Goal: Task Accomplishment & Management: Manage account settings

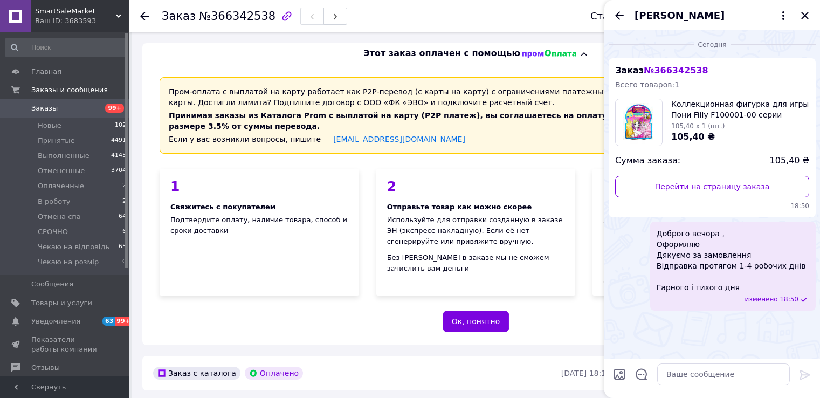
scroll to position [472, 0]
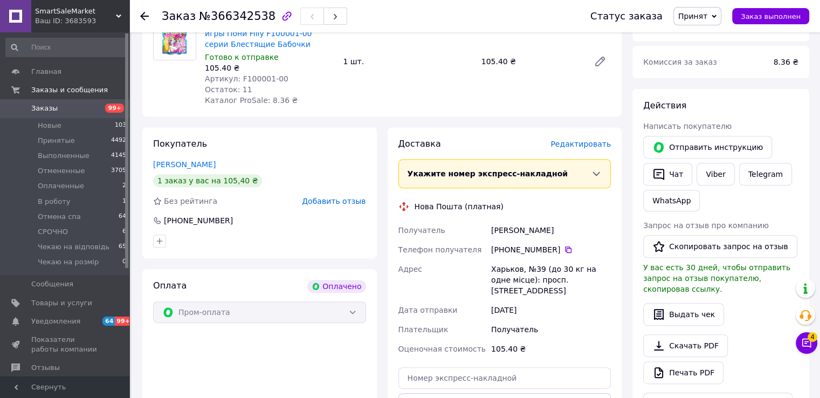
scroll to position [539, 0]
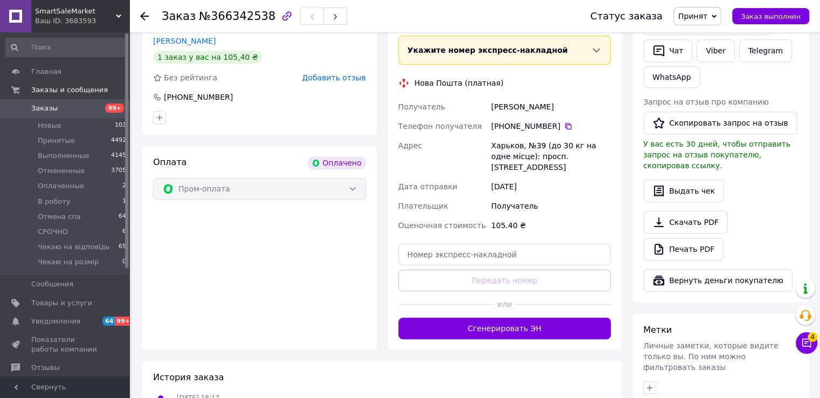
drag, startPoint x: 470, startPoint y: 99, endPoint x: 593, endPoint y: 106, distance: 122.7
click at [593, 106] on div "Получатель Олександрова Любов Телефон получателя +380 63 525 48 69   Адрес Харь…" at bounding box center [504, 166] width 217 height 138
copy div "Получатель Олександрова Любов"
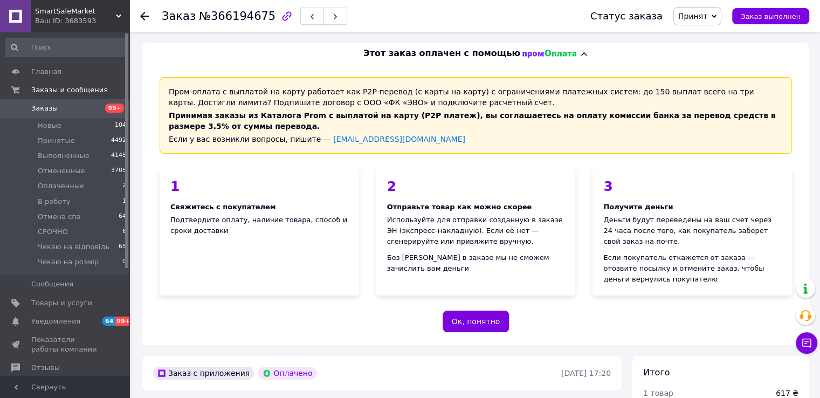
click at [704, 20] on span "Принят" at bounding box center [692, 16] width 29 height 9
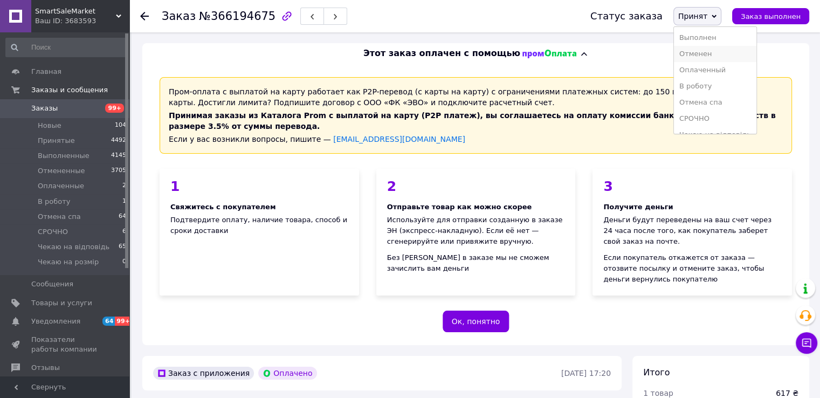
click at [702, 52] on li "Отменен" at bounding box center [715, 54] width 83 height 16
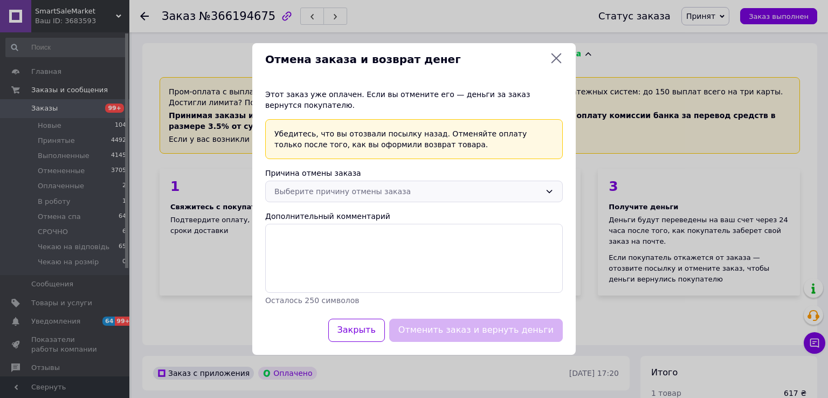
click at [319, 188] on div "Выберите причину отмены заказа" at bounding box center [408, 192] width 266 height 12
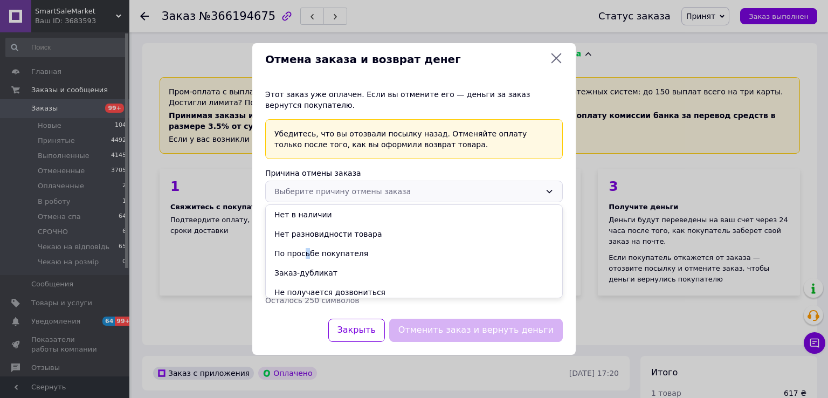
drag, startPoint x: 304, startPoint y: 253, endPoint x: 352, endPoint y: 266, distance: 49.7
click at [305, 252] on li "По просьбе покупателя" at bounding box center [414, 253] width 297 height 19
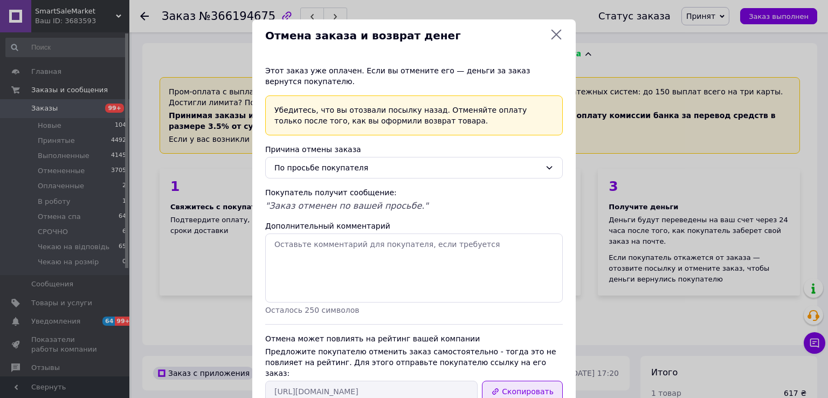
click at [526, 381] on button "Скопировать" at bounding box center [522, 392] width 81 height 22
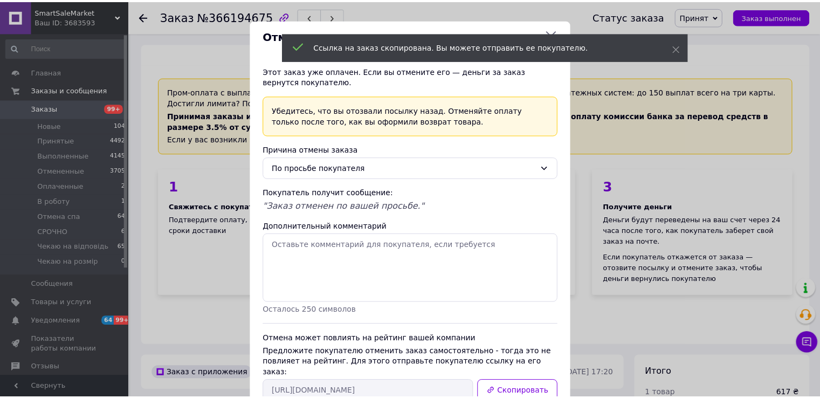
scroll to position [61, 0]
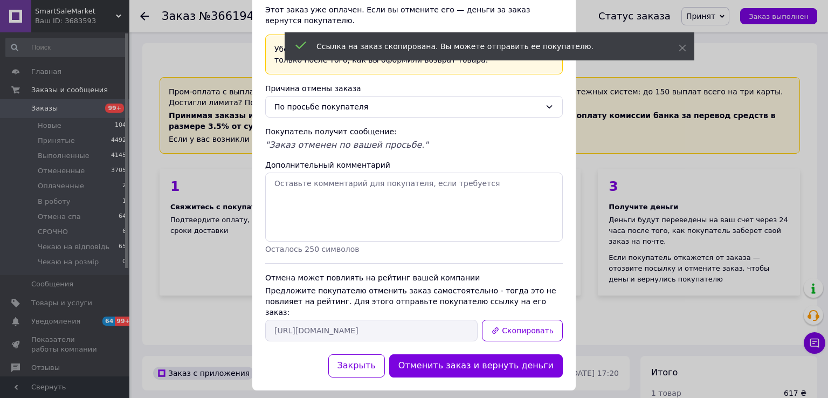
click at [513, 357] on button "Отменить заказ и вернуть деньги" at bounding box center [476, 365] width 174 height 23
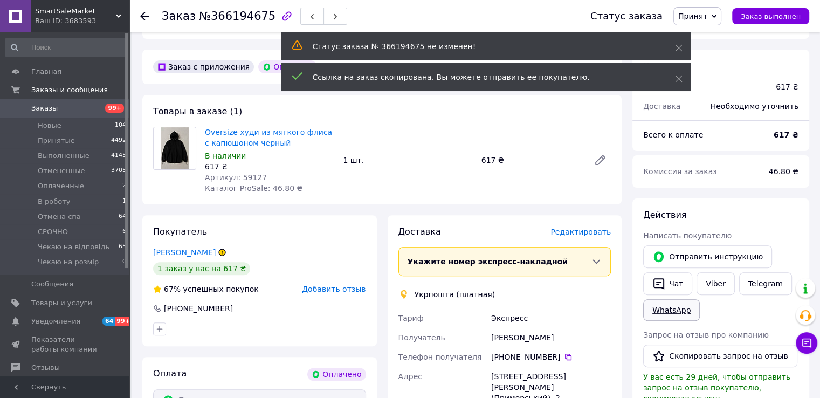
scroll to position [324, 0]
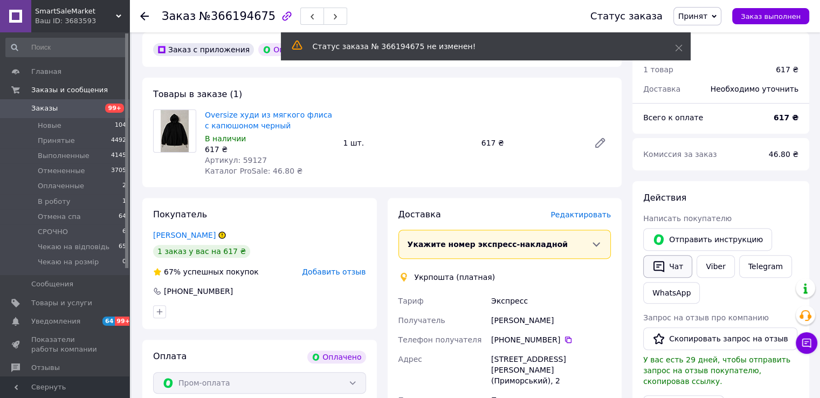
click at [675, 266] on button "Чат" at bounding box center [667, 266] width 49 height 23
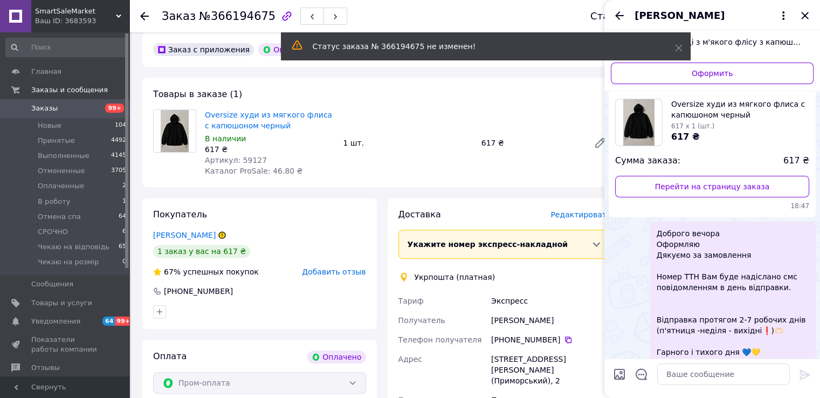
scroll to position [728, 0]
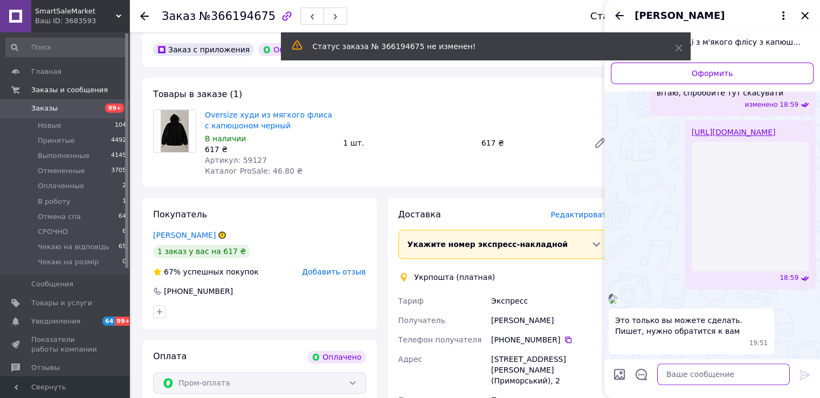
click at [687, 376] on textarea at bounding box center [723, 374] width 133 height 22
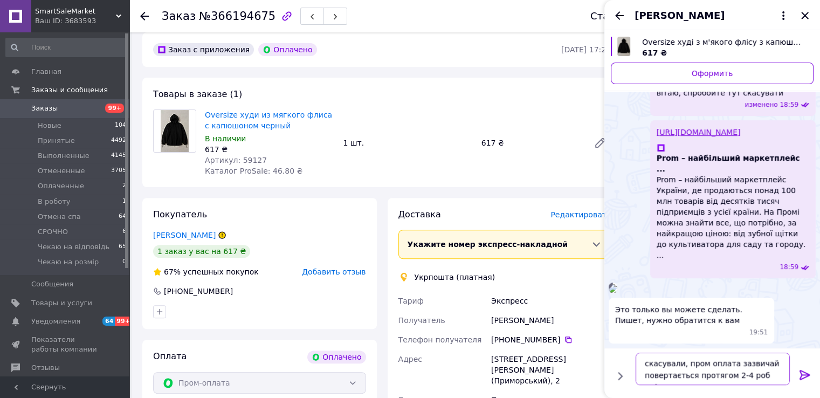
type textarea "скасували, пром оплата зазвичай повертається протягом 2-4 роб днів"
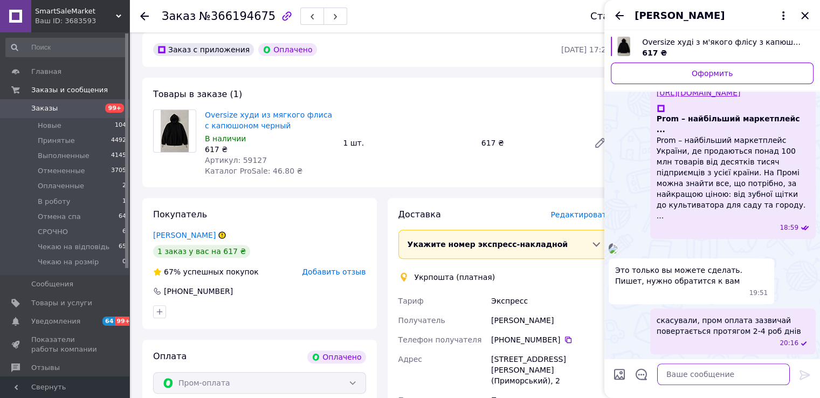
scroll to position [764, 0]
click at [614, 11] on icon "Назад" at bounding box center [619, 15] width 13 height 13
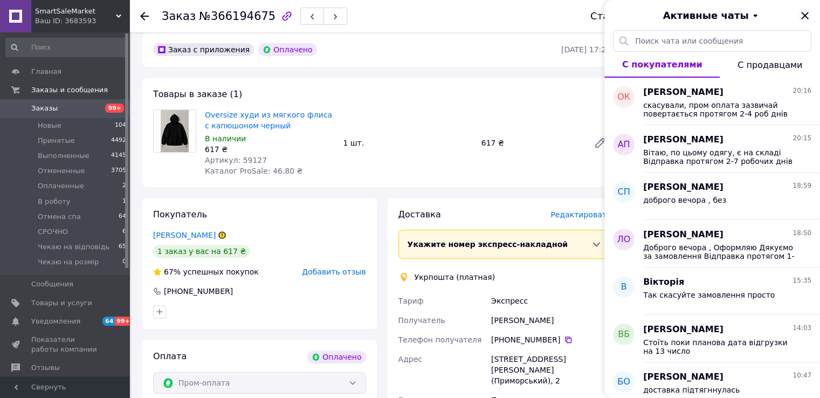
click at [800, 16] on icon "Закрыть" at bounding box center [805, 15] width 13 height 13
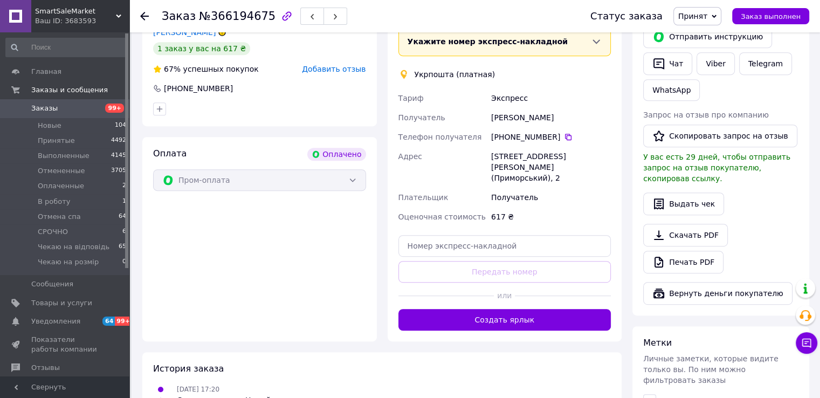
scroll to position [539, 0]
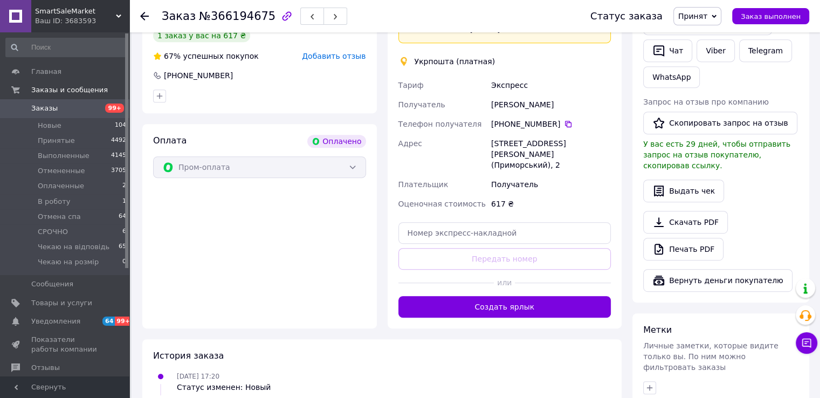
click at [535, 101] on div "[PERSON_NAME]" at bounding box center [551, 104] width 124 height 19
copy div "[PERSON_NAME]"
